Goal: Task Accomplishment & Management: Complete application form

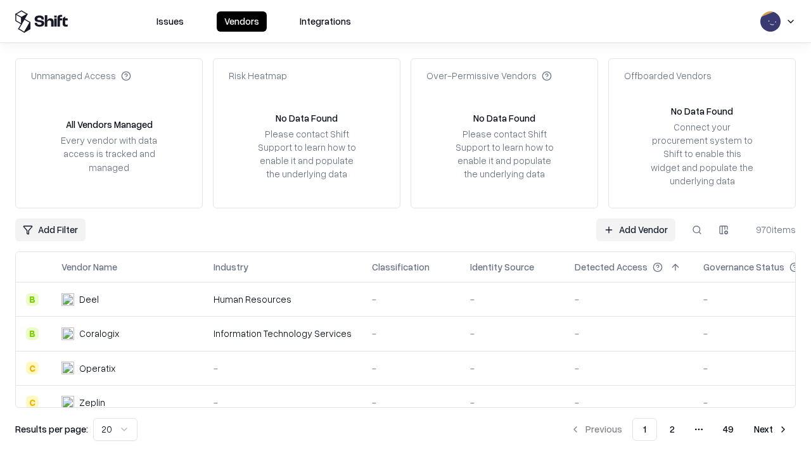
click at [635, 229] on link "Add Vendor" at bounding box center [635, 229] width 79 height 23
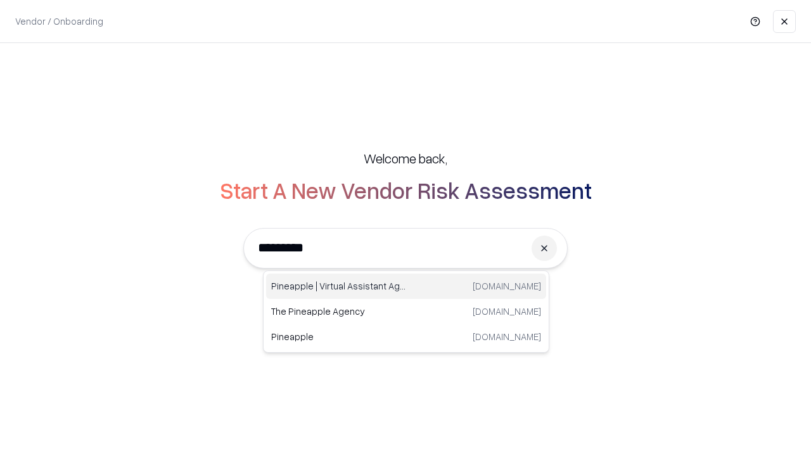
click at [406, 286] on div "Pineapple | Virtual Assistant Agency [DOMAIN_NAME]" at bounding box center [406, 286] width 280 height 25
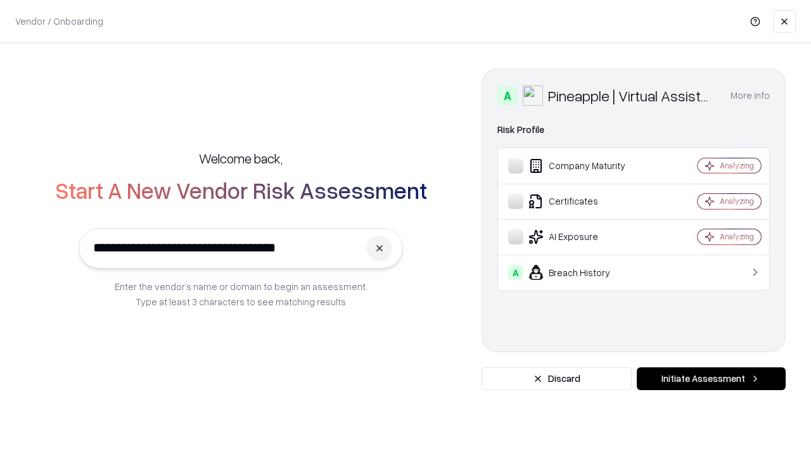
type input "**********"
click at [711, 379] on button "Initiate Assessment" at bounding box center [710, 378] width 149 height 23
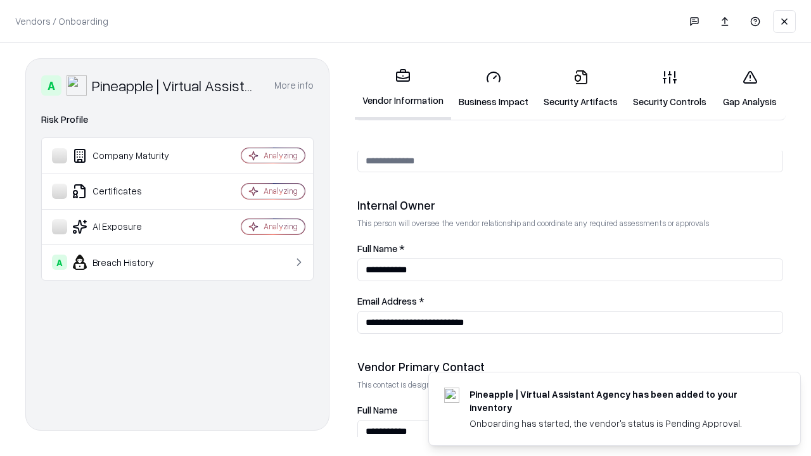
scroll to position [656, 0]
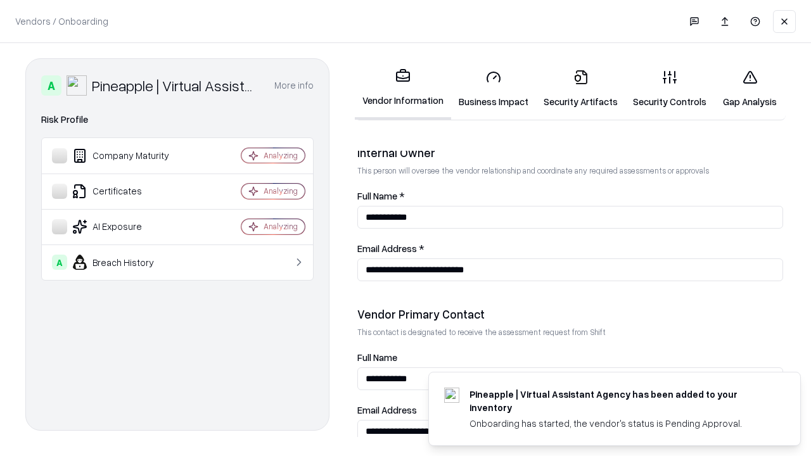
click at [493, 89] on link "Business Impact" at bounding box center [493, 89] width 85 height 59
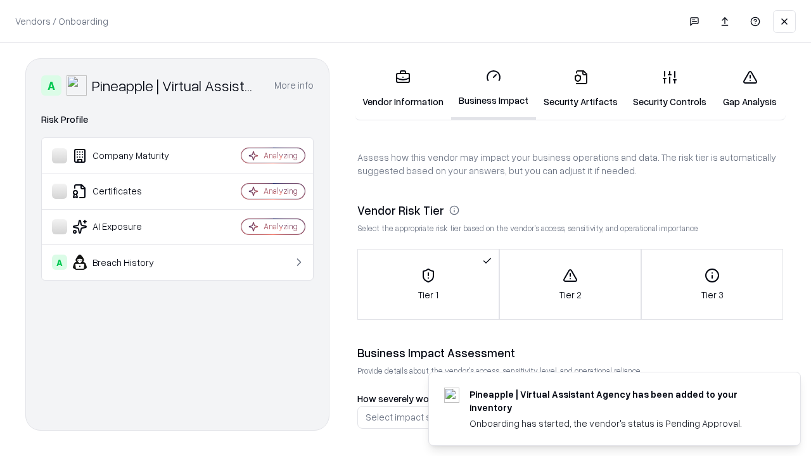
click at [749, 89] on link "Gap Analysis" at bounding box center [750, 89] width 72 height 59
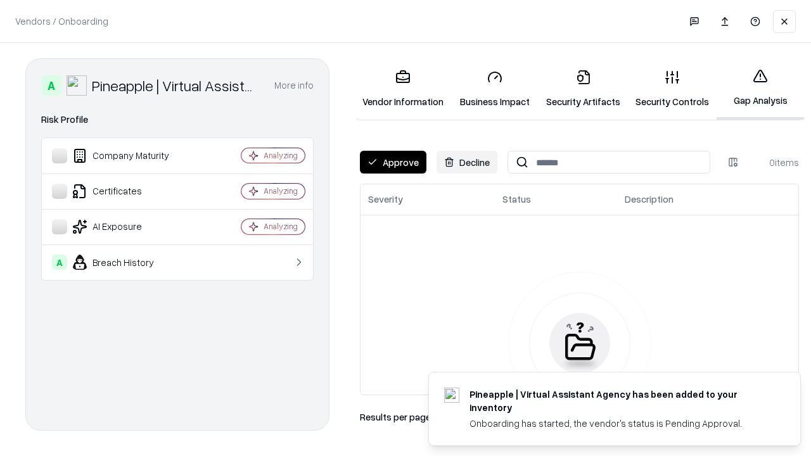
click at [393, 162] on button "Approve" at bounding box center [393, 162] width 66 height 23
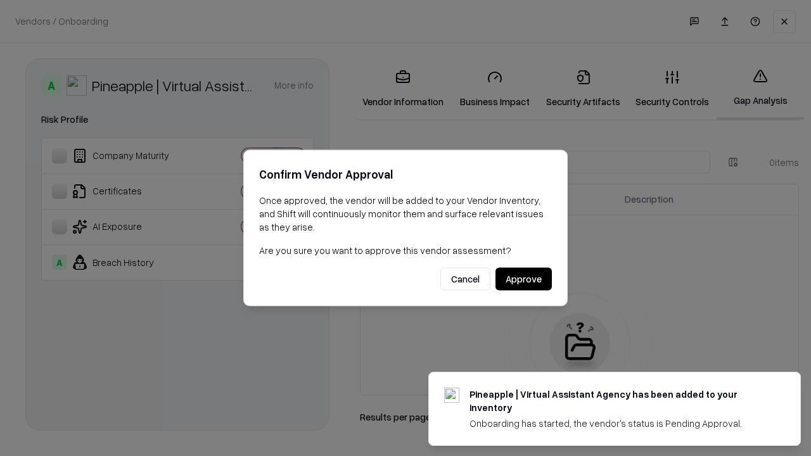
click at [523, 279] on button "Approve" at bounding box center [523, 279] width 56 height 23
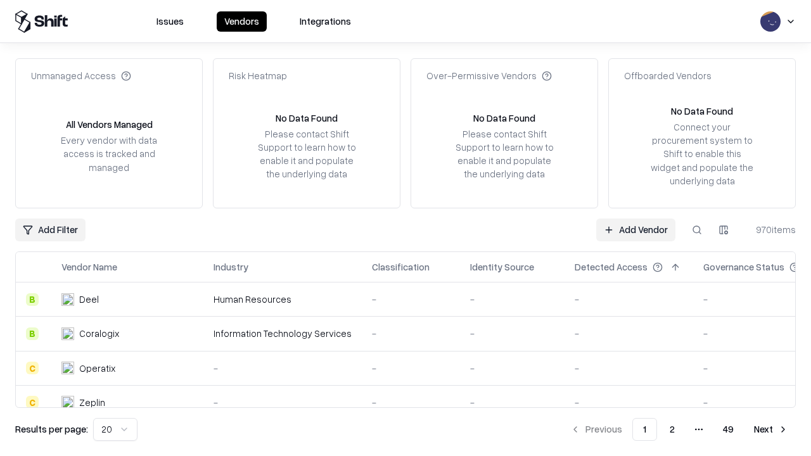
type input "**********"
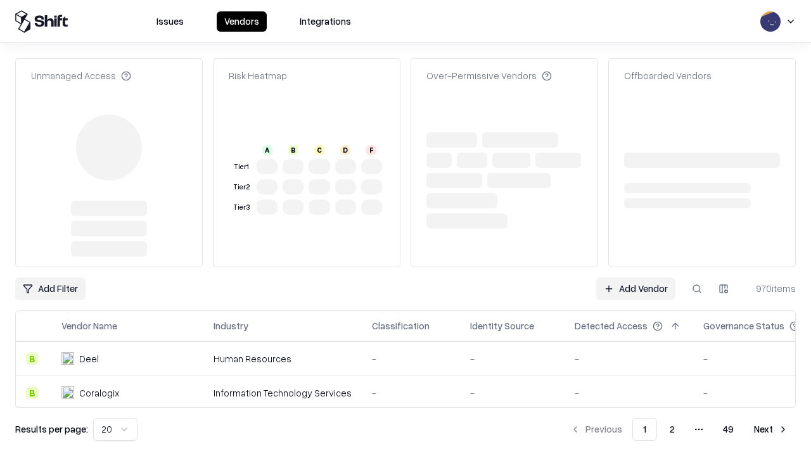
click at [635, 289] on link "Add Vendor" at bounding box center [635, 288] width 79 height 23
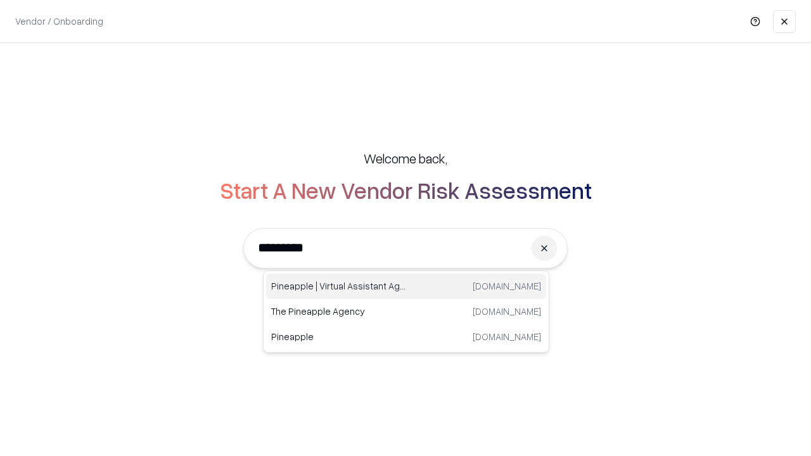
click at [406, 286] on div "Pineapple | Virtual Assistant Agency [DOMAIN_NAME]" at bounding box center [406, 286] width 280 height 25
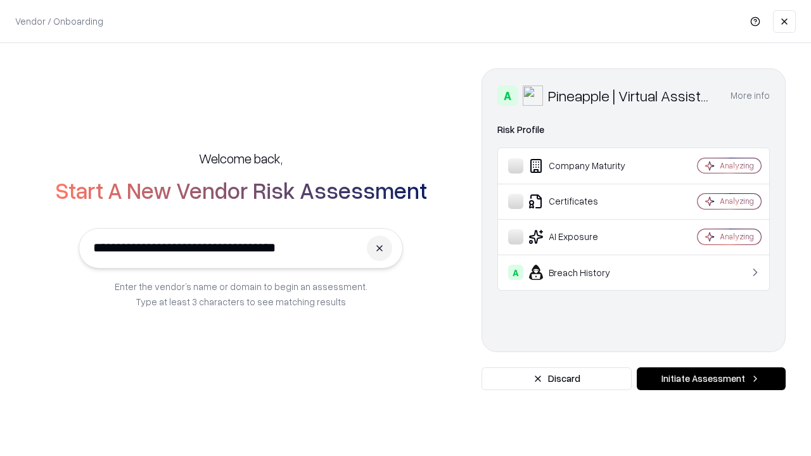
type input "**********"
click at [711, 379] on button "Initiate Assessment" at bounding box center [710, 378] width 149 height 23
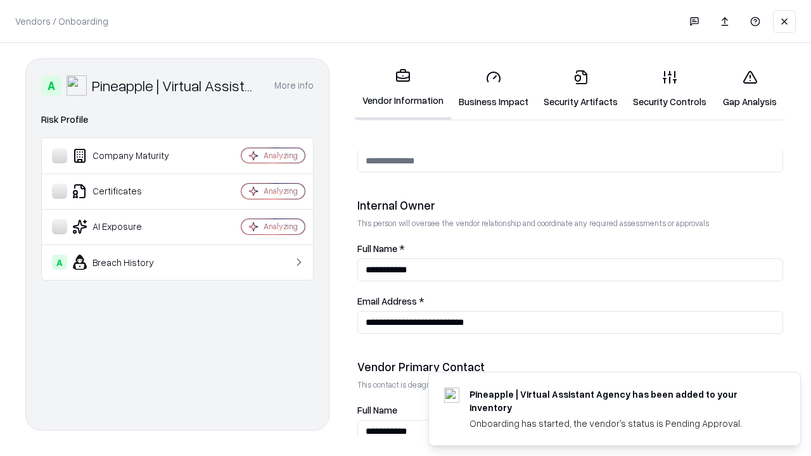
scroll to position [656, 0]
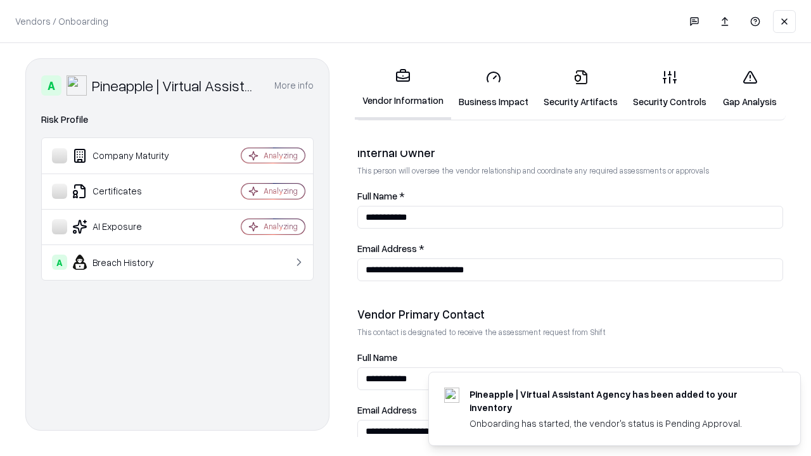
click at [749, 89] on link "Gap Analysis" at bounding box center [750, 89] width 72 height 59
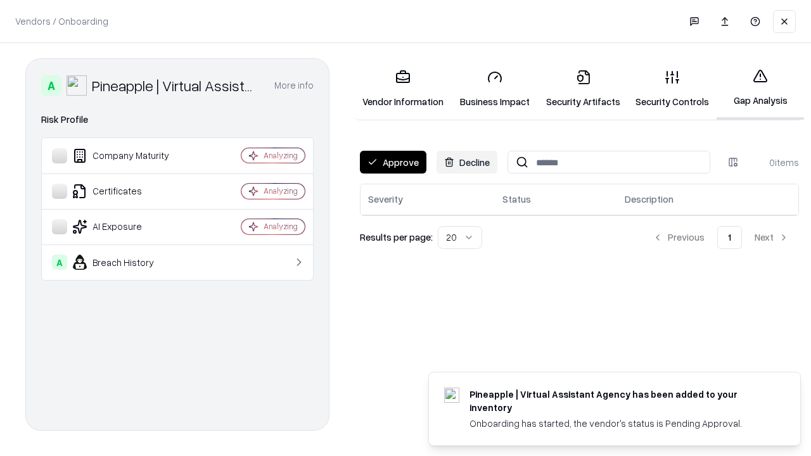
click at [393, 162] on button "Approve" at bounding box center [393, 162] width 66 height 23
